Goal: Information Seeking & Learning: Understand process/instructions

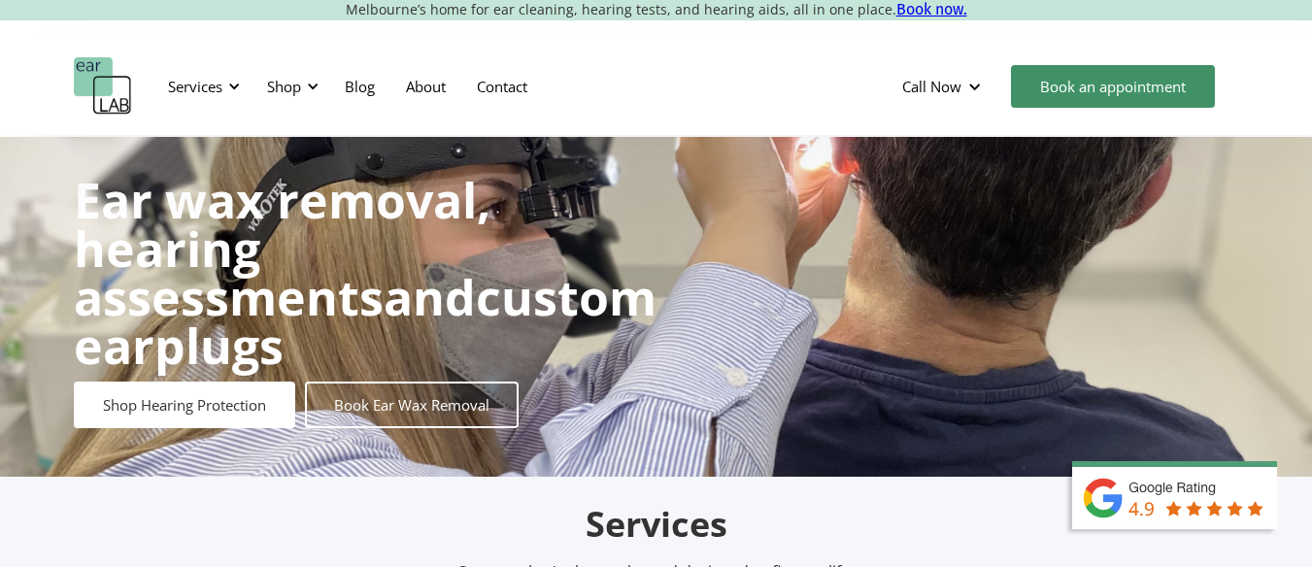
click at [94, 82] on img "home" at bounding box center [103, 86] width 58 height 58
click at [241, 88] on div at bounding box center [234, 87] width 14 height 14
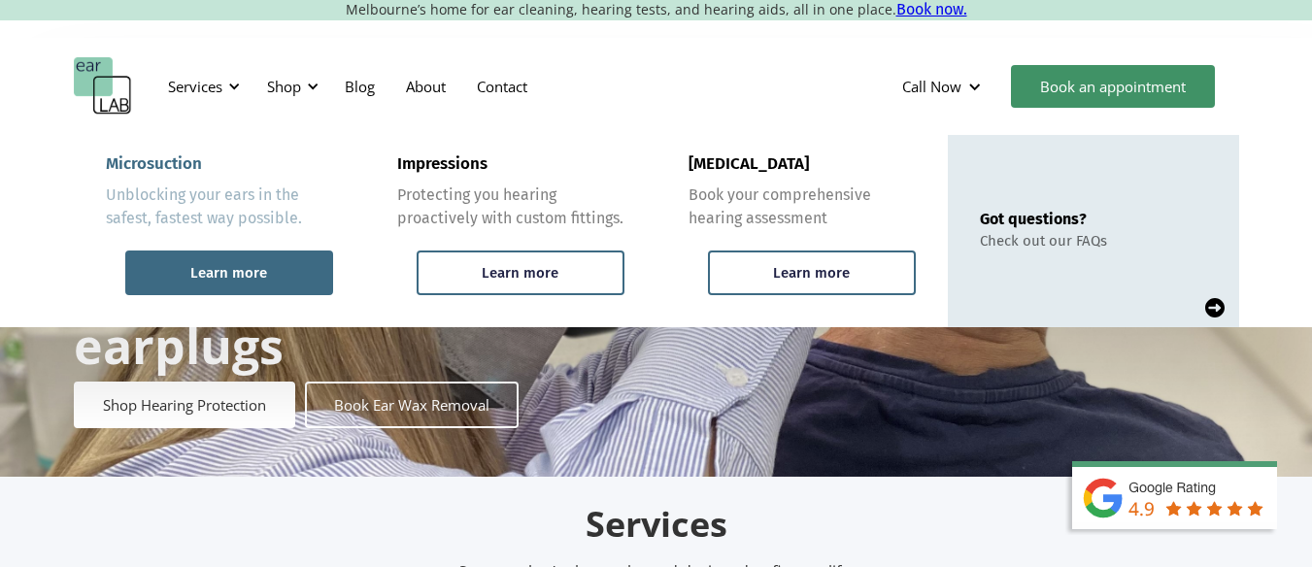
click at [213, 262] on div "Learn more" at bounding box center [229, 273] width 208 height 45
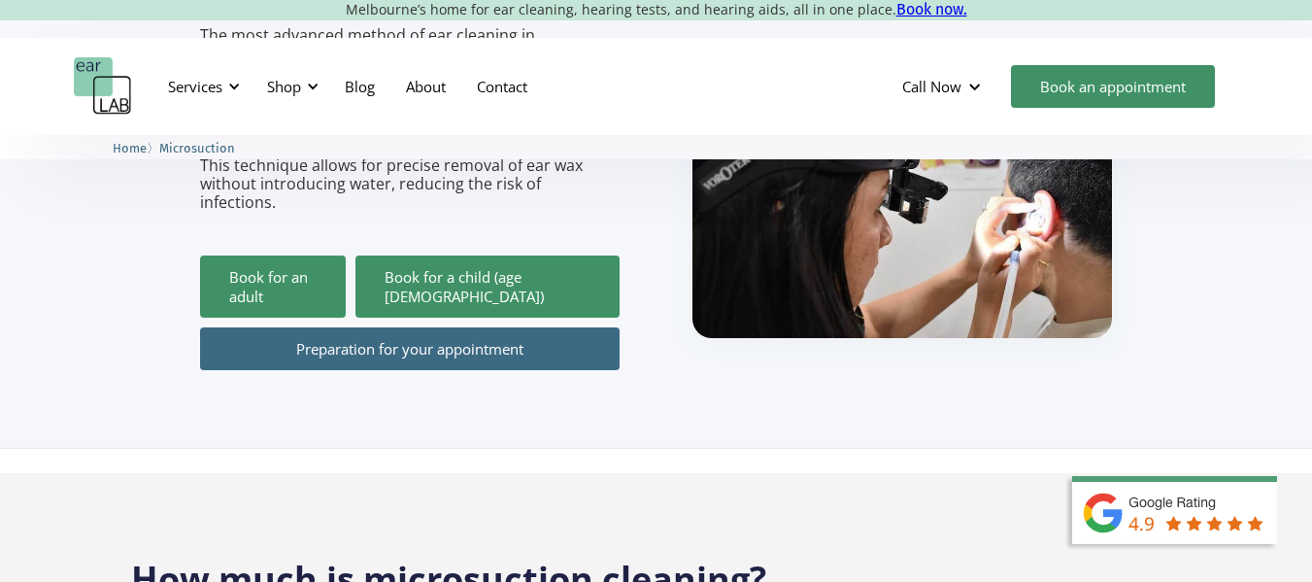
scroll to position [427, 0]
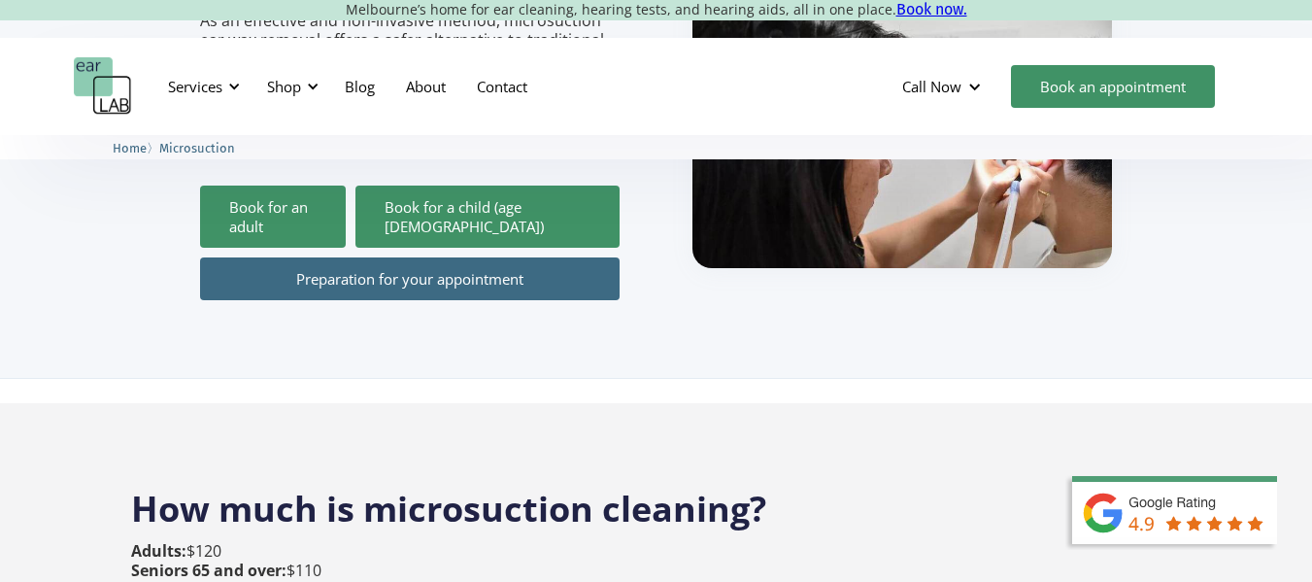
click at [320, 257] on link "Preparation for your appointment" at bounding box center [410, 278] width 420 height 43
